Goal: Transaction & Acquisition: Obtain resource

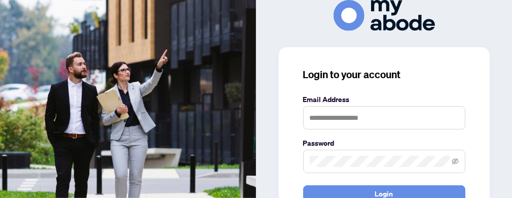
type input "**********"
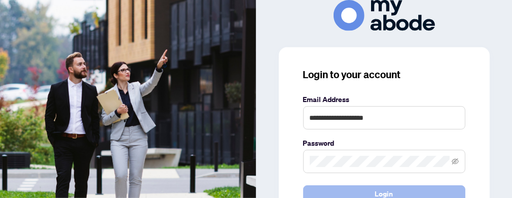
click at [338, 192] on button "Login" at bounding box center [384, 193] width 162 height 17
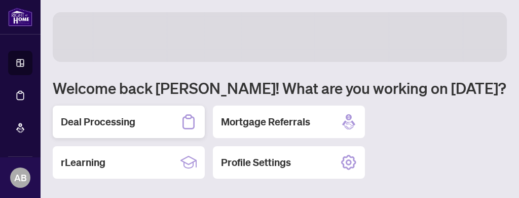
click at [100, 123] on h2 "Deal Processing" at bounding box center [98, 121] width 74 height 14
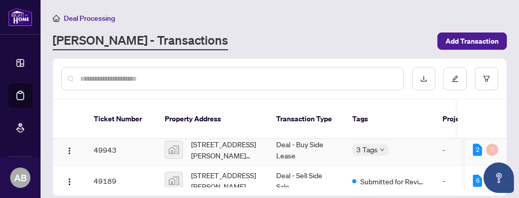
scroll to position [74, 0]
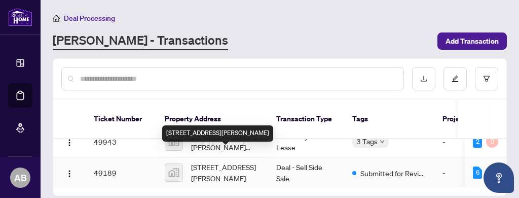
click at [218, 161] on span "376 Selby Crescent, Newmarket, ON, Canada" at bounding box center [225, 172] width 69 height 22
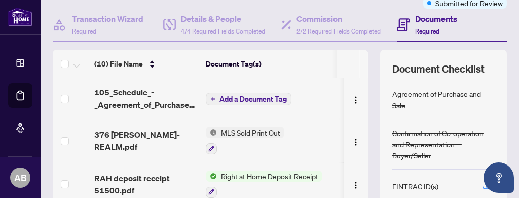
scroll to position [94, 0]
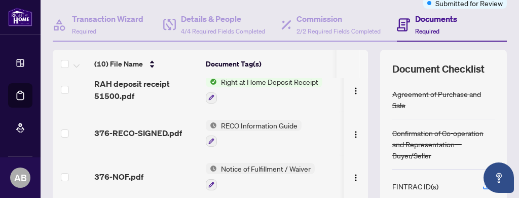
click at [240, 164] on span "Notice of Fulfillment / Waiver" at bounding box center [266, 168] width 98 height 11
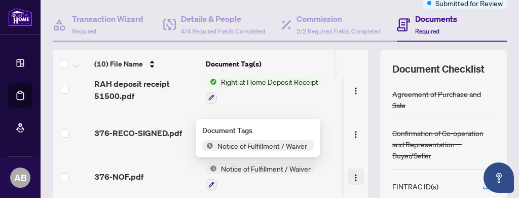
click at [351, 173] on img "button" at bounding box center [355, 177] width 8 height 8
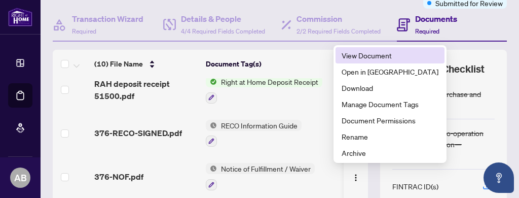
click at [358, 55] on span "View Document" at bounding box center [389, 55] width 97 height 11
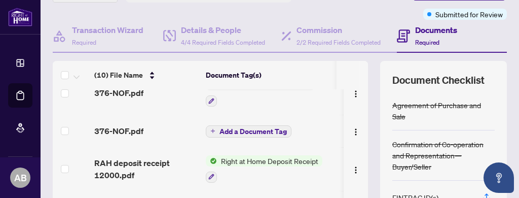
scroll to position [94, 0]
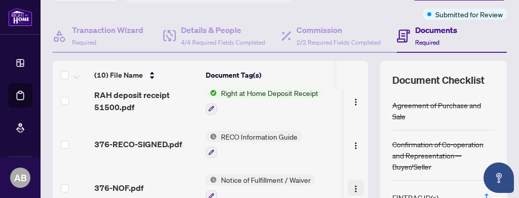
click at [351, 185] on img "button" at bounding box center [355, 188] width 8 height 8
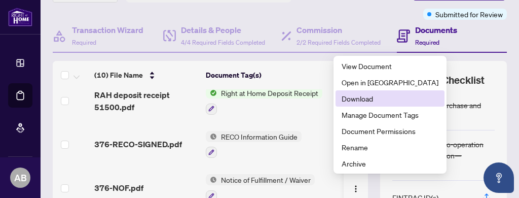
click at [353, 102] on span "Download" at bounding box center [389, 98] width 97 height 11
